Goal: Task Accomplishment & Management: Manage account settings

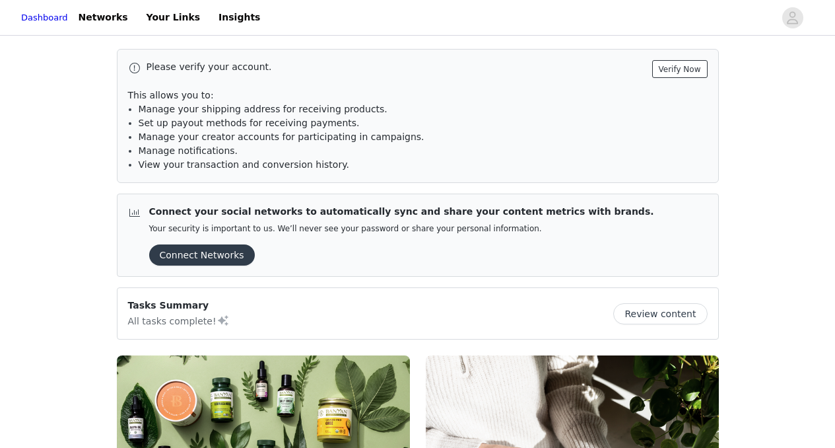
click at [673, 77] on button "Verify Now" at bounding box center [679, 69] width 55 height 18
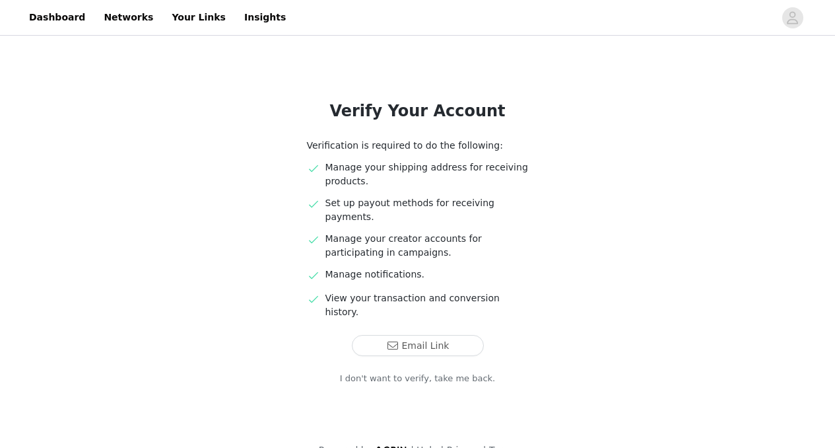
scroll to position [40, 0]
click at [430, 371] on link "I don't want to verify, take me back." at bounding box center [418, 377] width 156 height 13
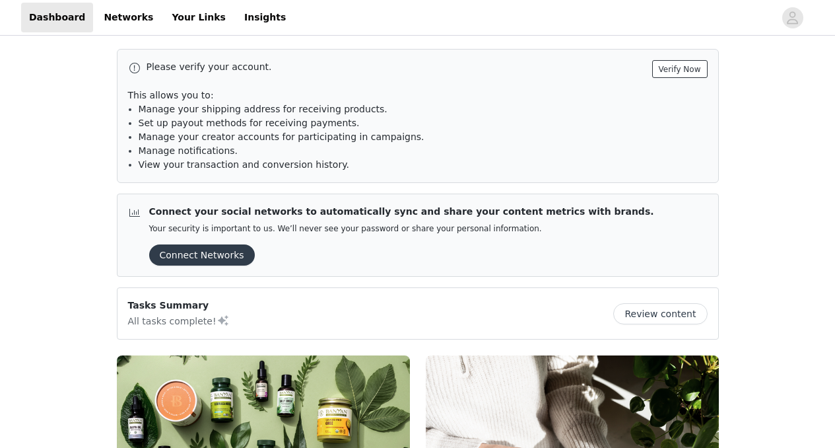
click at [675, 66] on button "Verify Now" at bounding box center [679, 69] width 55 height 18
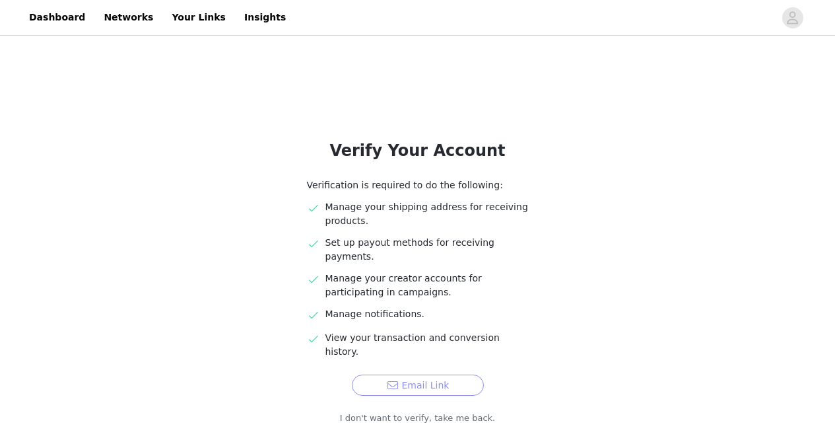
click at [468, 374] on button "Email Link" at bounding box center [418, 384] width 132 height 21
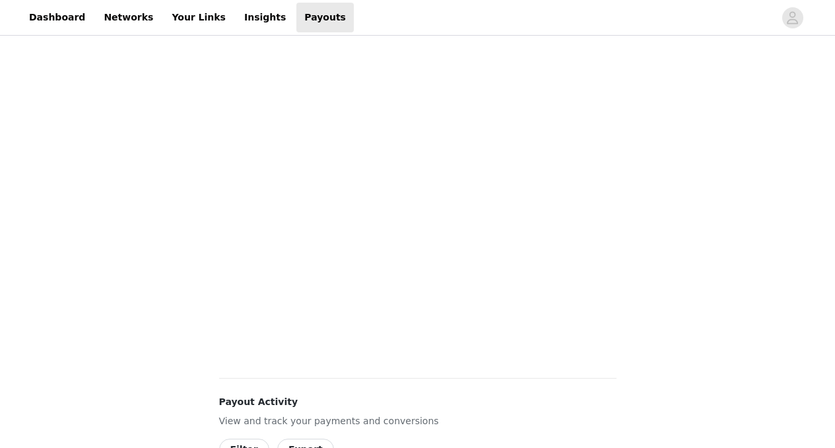
scroll to position [299, 0]
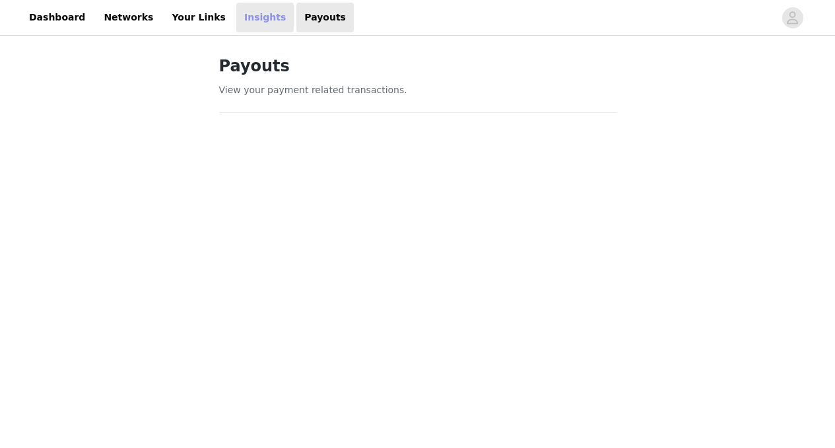
click at [236, 22] on link "Insights" at bounding box center [264, 18] width 57 height 30
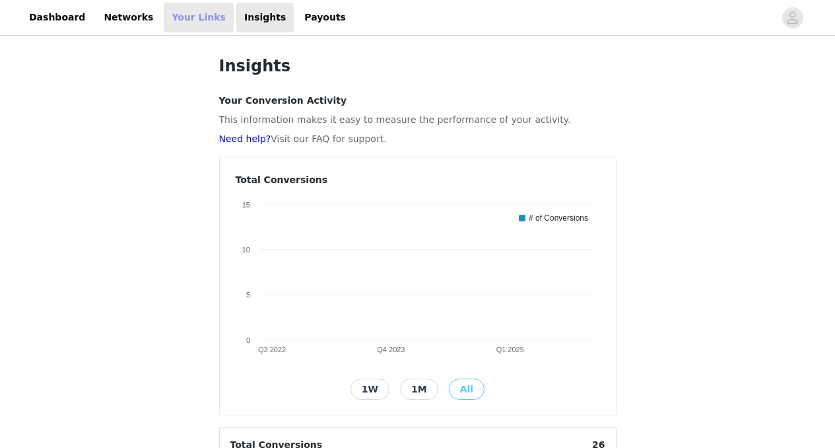
click at [175, 17] on link "Your Links" at bounding box center [199, 18] width 70 height 30
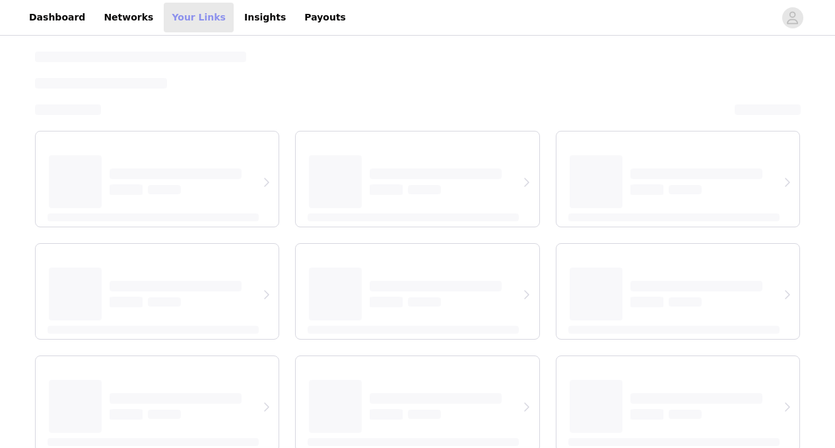
select select "12"
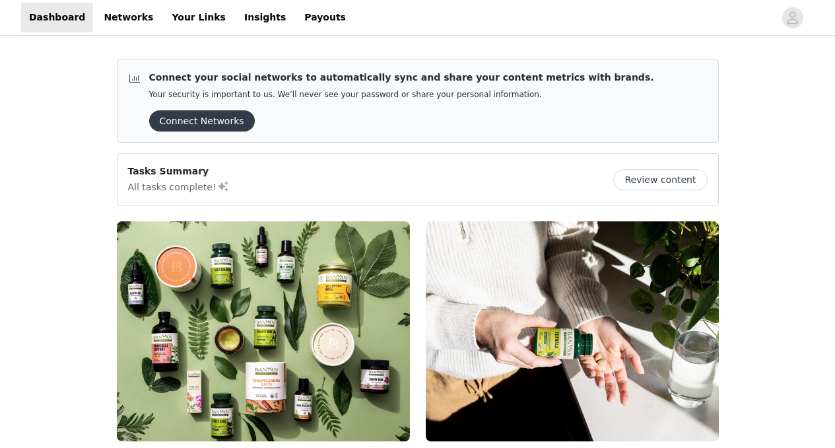
click at [183, 179] on p "All tasks complete!" at bounding box center [179, 186] width 102 height 16
click at [207, 124] on button "Connect Networks" at bounding box center [202, 120] width 106 height 21
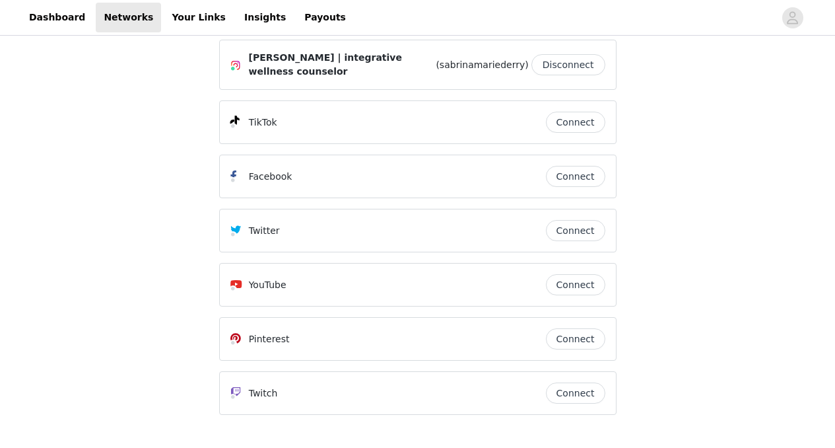
scroll to position [59, 0]
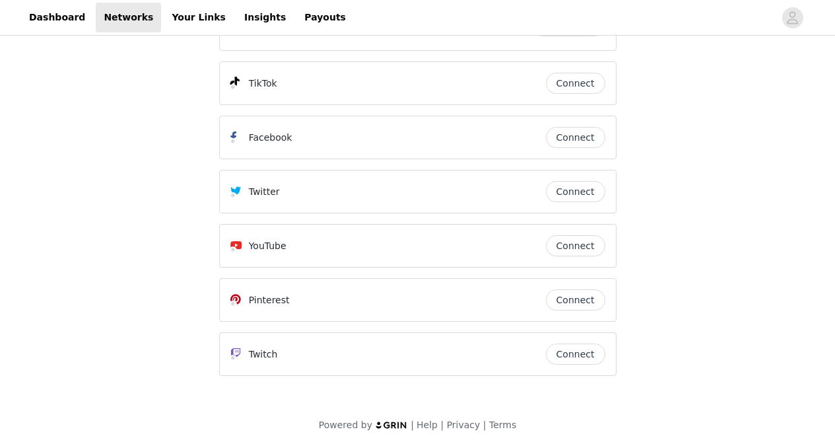
click at [741, 167] on div "[PERSON_NAME] | integrative wellness counselor (sabrinamariederry) Disconnect T…" at bounding box center [417, 214] width 835 height 468
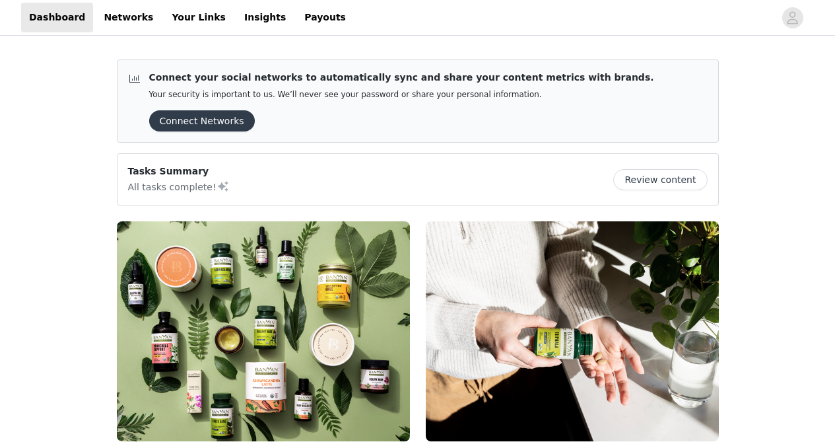
click at [632, 184] on button "Review content" at bounding box center [660, 179] width 94 height 21
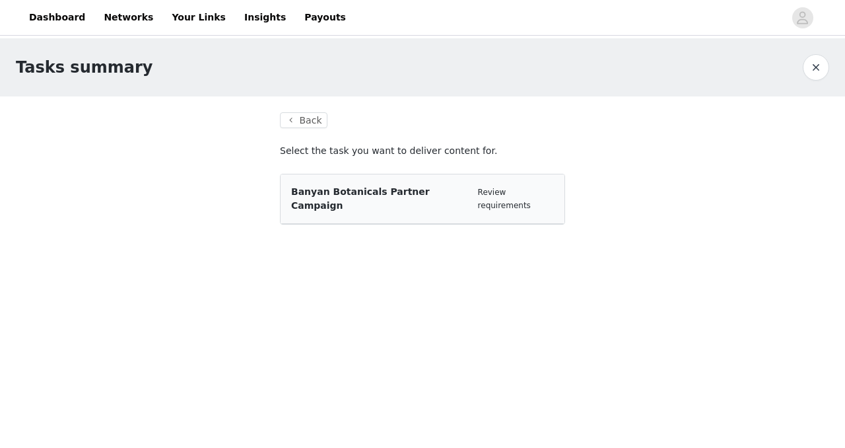
click at [376, 195] on span "Banyan Botanicals Partner Campaign" at bounding box center [360, 198] width 139 height 24
click at [500, 191] on link "Review requirements" at bounding box center [504, 198] width 53 height 22
